Goal: Information Seeking & Learning: Learn about a topic

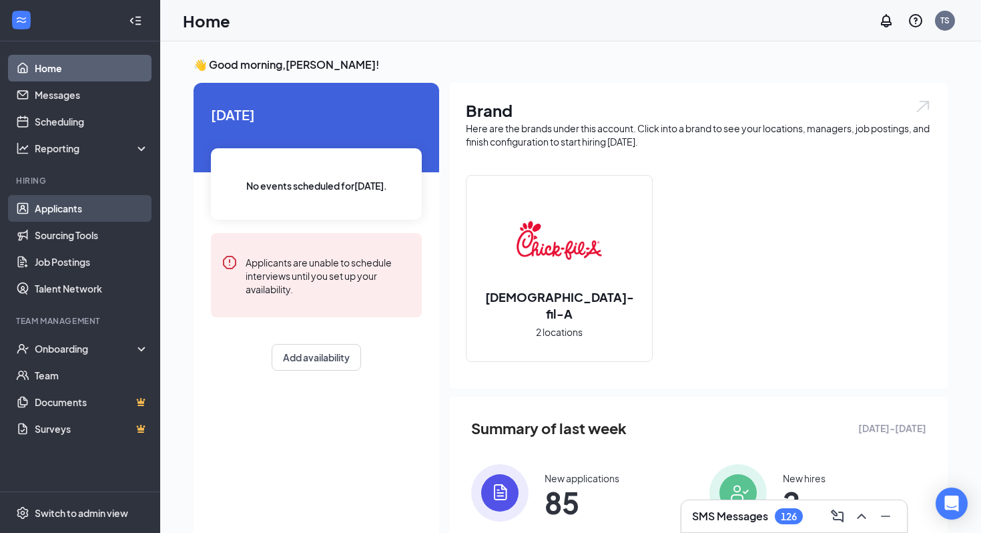
click at [59, 201] on link "Applicants" at bounding box center [92, 208] width 114 height 27
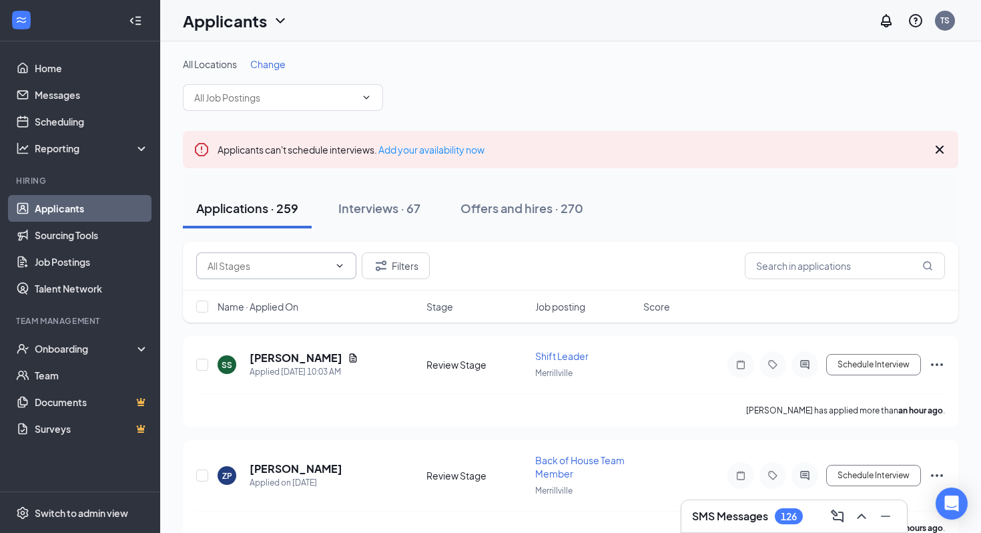
click at [326, 266] on input "text" at bounding box center [268, 265] width 121 height 15
click at [535, 235] on div "Applications · 259 Interviews · 67 Offers and hires · 270" at bounding box center [570, 208] width 775 height 67
click at [382, 200] on div "Interviews · 67" at bounding box center [379, 208] width 82 height 17
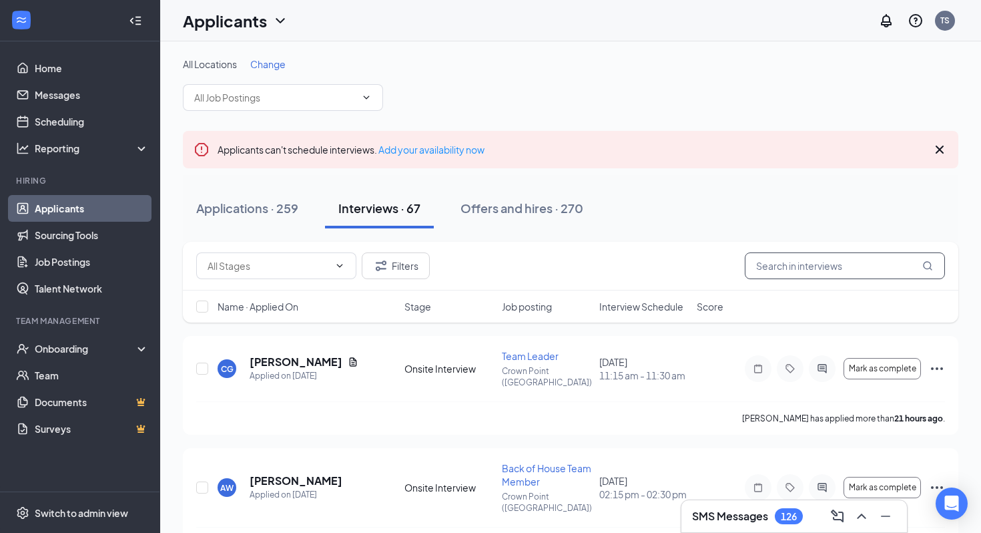
click at [794, 260] on input "text" at bounding box center [845, 265] width 200 height 27
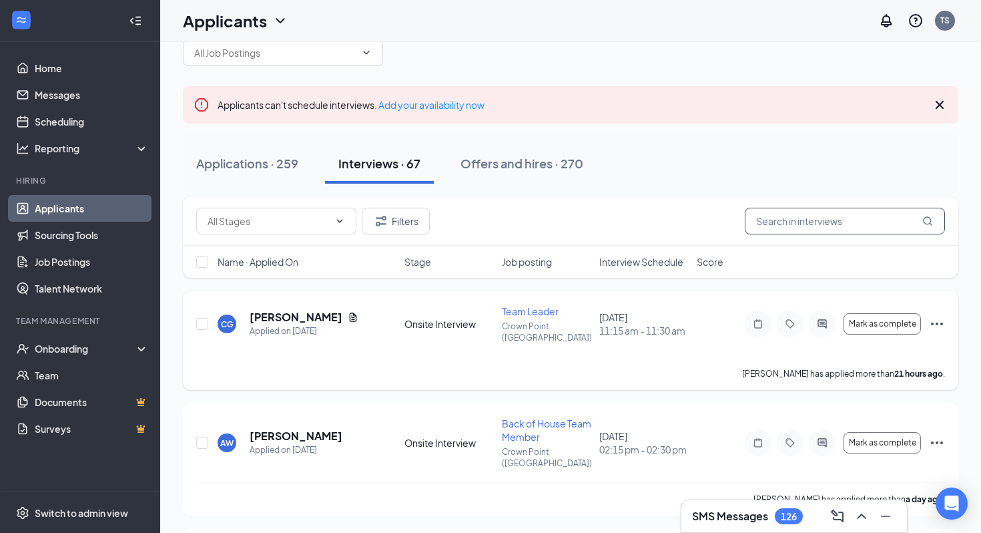
scroll to position [54, 0]
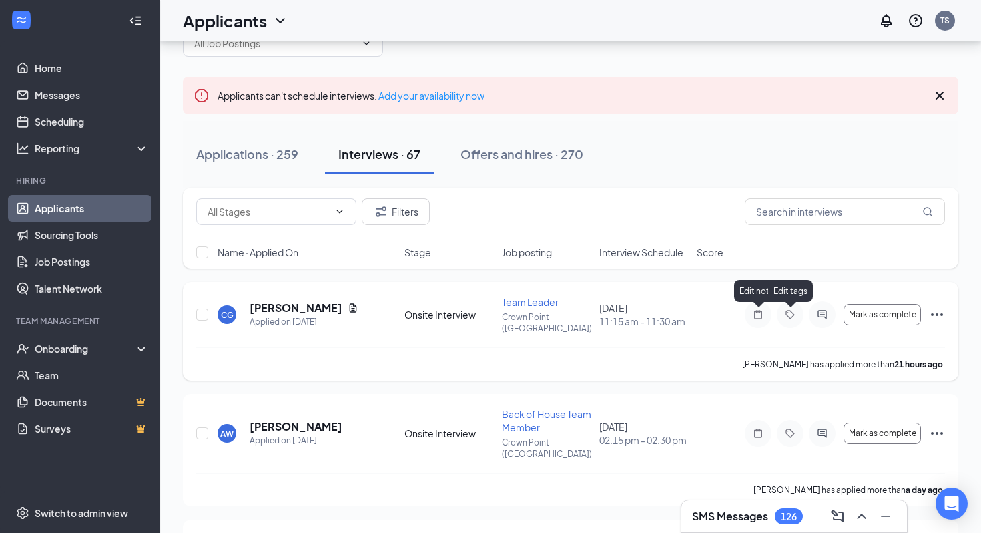
click at [712, 316] on div "[PERSON_NAME] Applied on [DATE] Onsite Interview Team Leader Crown Point (IN) […" at bounding box center [570, 321] width 749 height 52
click at [420, 321] on div "Onsite Interview" at bounding box center [448, 314] width 89 height 13
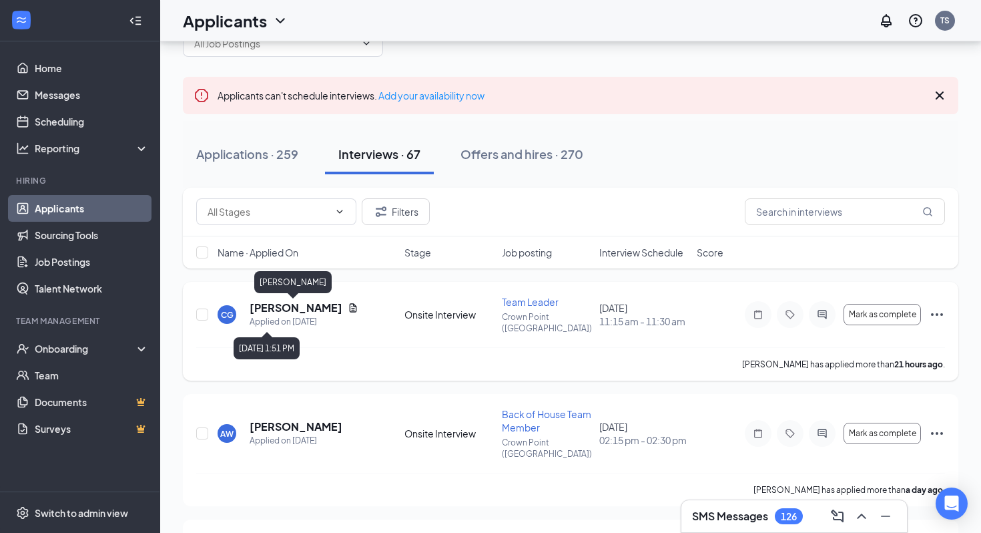
click at [282, 313] on h5 "[PERSON_NAME]" at bounding box center [296, 307] width 93 height 15
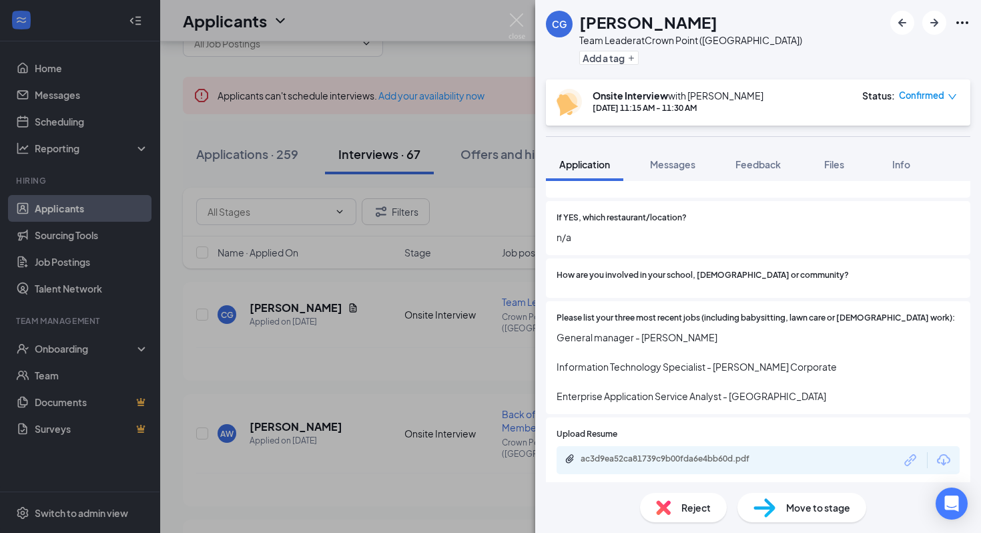
scroll to position [464, 0]
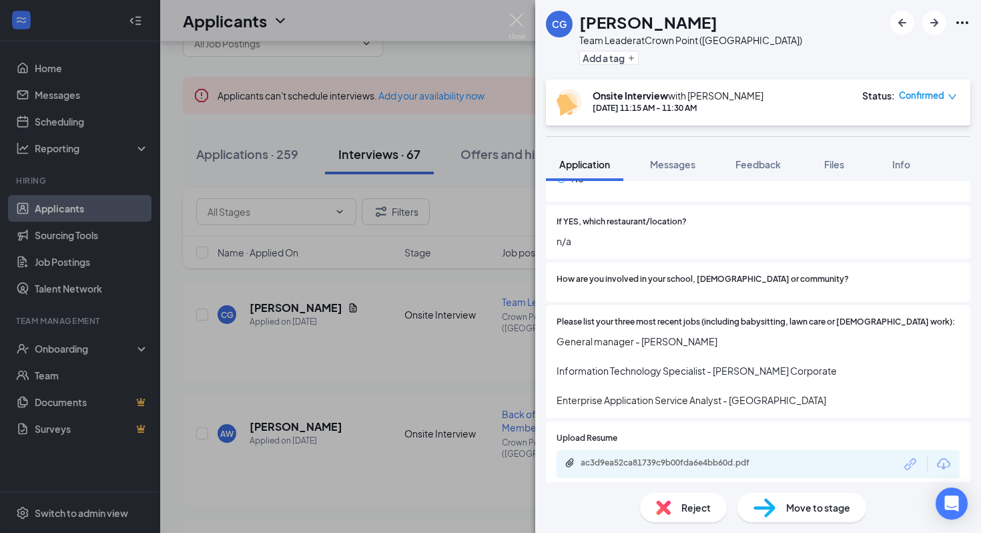
click at [493, 374] on div "[PERSON_NAME] Team Leader at [GEOGRAPHIC_DATA] (IN) Add a tag Onsite Interview …" at bounding box center [490, 266] width 981 height 533
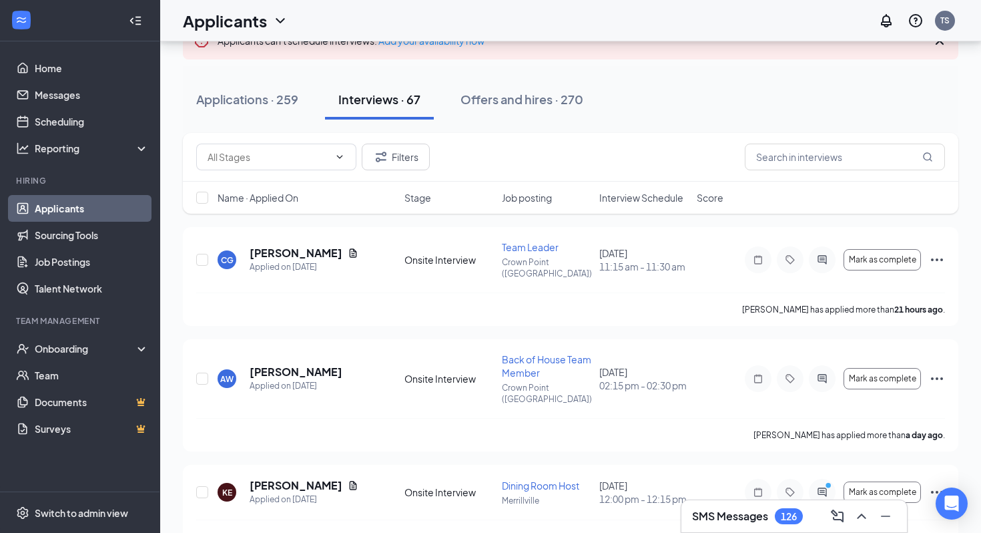
scroll to position [110, 0]
